Goal: Find specific page/section: Find specific page/section

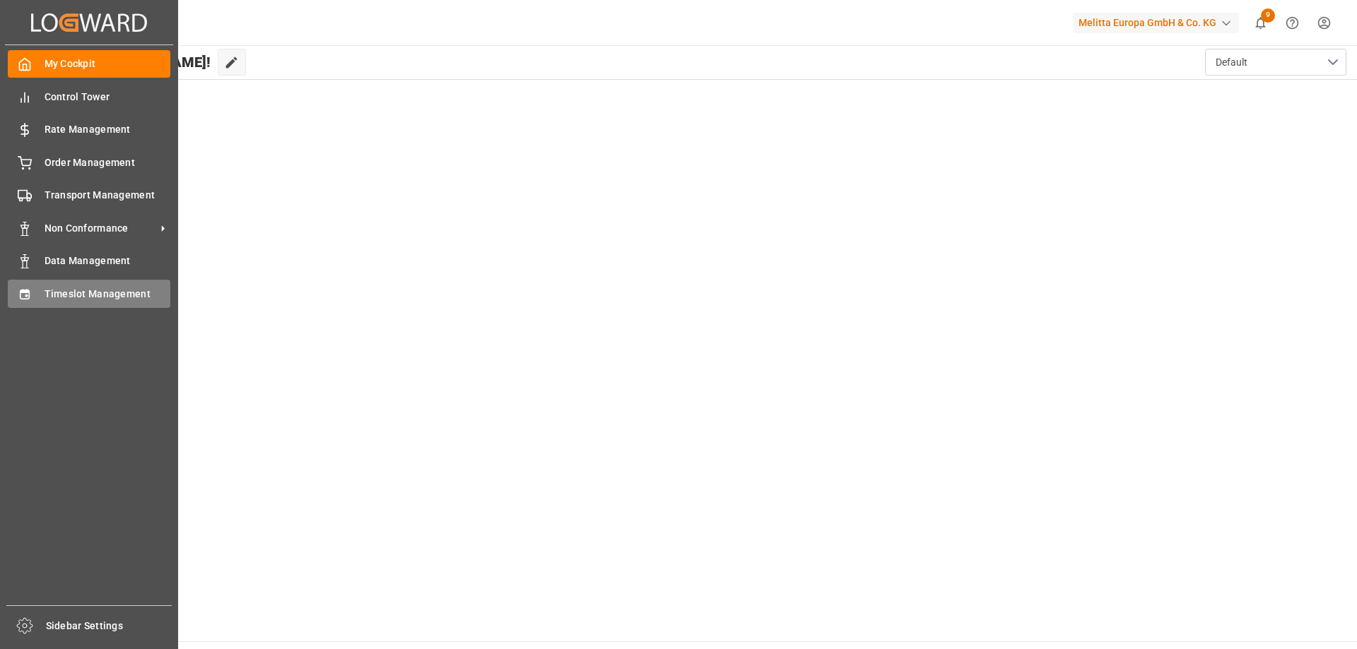
click at [61, 297] on span "Timeslot Management" at bounding box center [108, 294] width 126 height 15
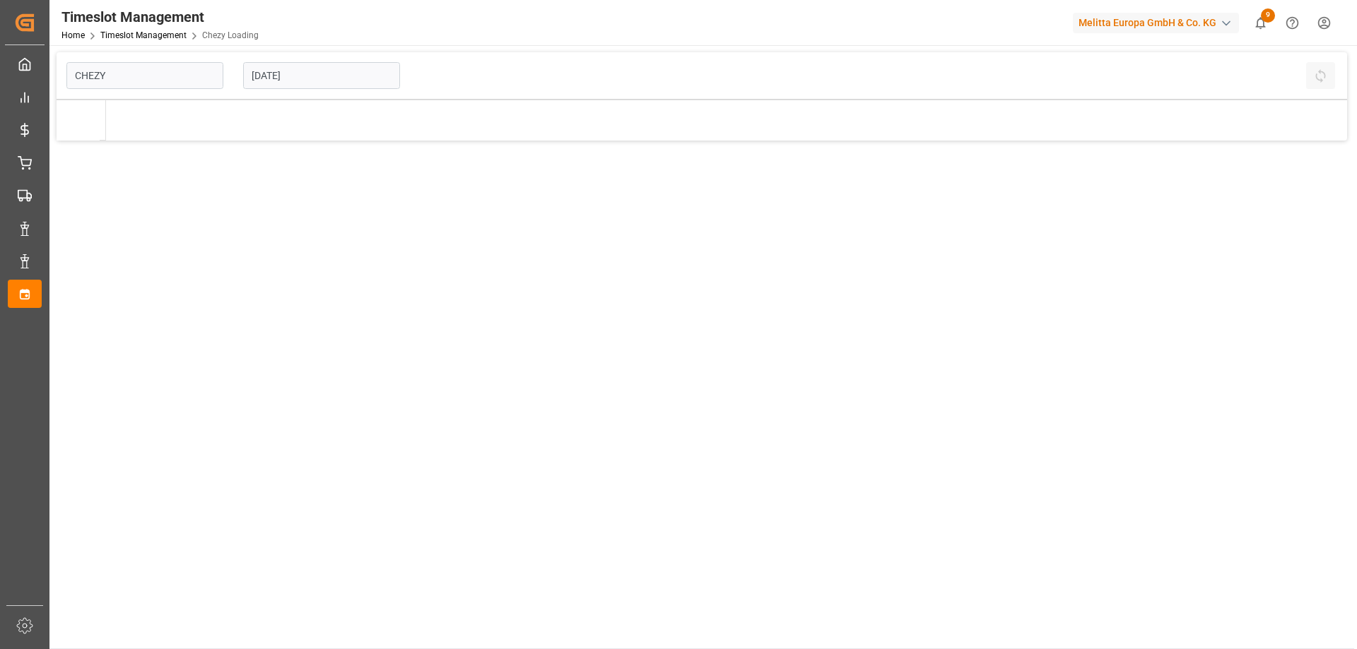
type input "Chezy Loading"
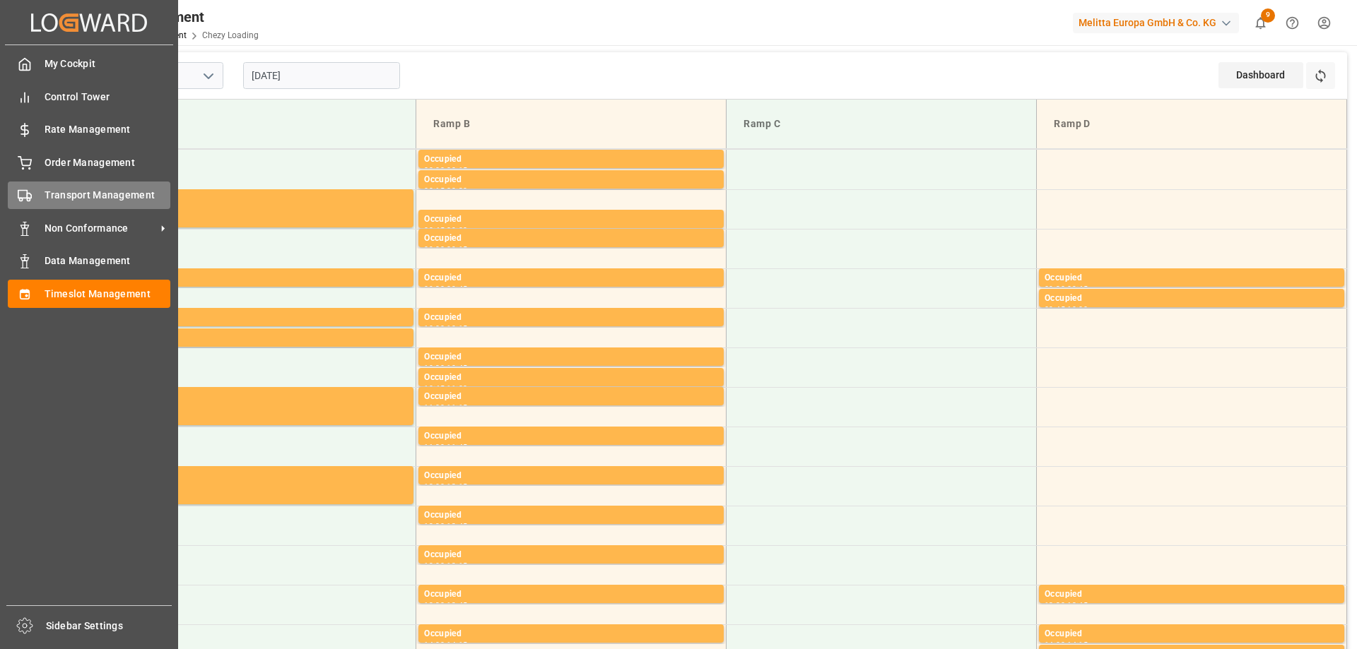
click at [93, 203] on span "Transport Management" at bounding box center [108, 195] width 126 height 15
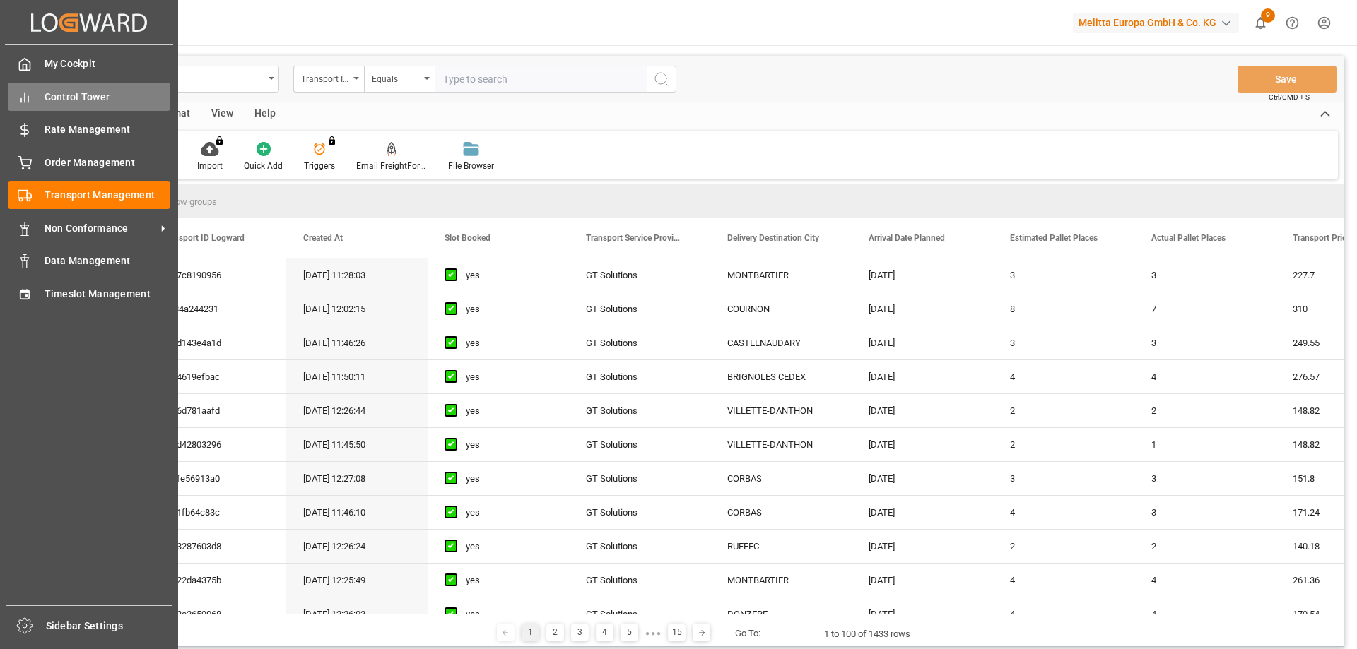
click at [88, 98] on span "Control Tower" at bounding box center [108, 97] width 126 height 15
